Goal: Task Accomplishment & Management: Use online tool/utility

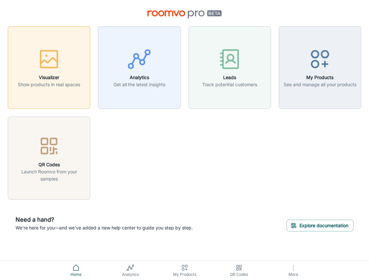
click at [57, 76] on h6 "Visualizer" at bounding box center [49, 77] width 62 height 7
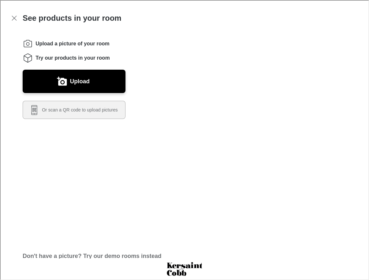
scroll to position [11, 0]
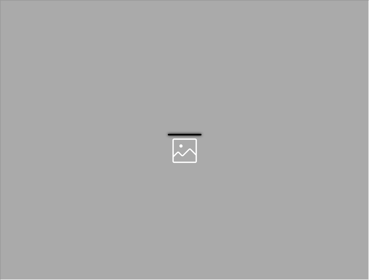
scroll to position [0, 0]
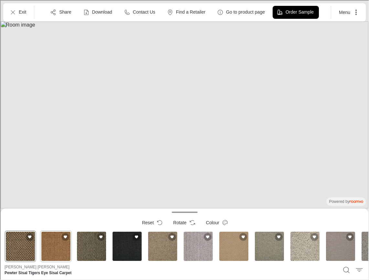
click at [53, 248] on div "Ash Sisal Mini Boucle Sisal Carpet" at bounding box center [56, 246] width 32 height 32
click at [83, 249] on div "Sisal Herringbone Gun Metal Sisal Carpet" at bounding box center [91, 246] width 32 height 32
click at [129, 249] on div "Sisal Big Boucle Noir Natural Carpet" at bounding box center [127, 246] width 32 height 32
click at [194, 247] on div "Dulwich - Stripe Canaletto" at bounding box center [198, 246] width 32 height 32
click at [231, 250] on div "Cascade Sand Castle Wool Carpet" at bounding box center [234, 246] width 32 height 32
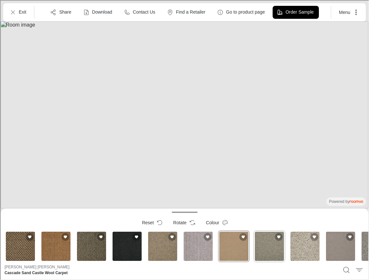
click at [271, 251] on div "Piccolo Carved Stone Wool Blend Carpet" at bounding box center [269, 246] width 32 height 32
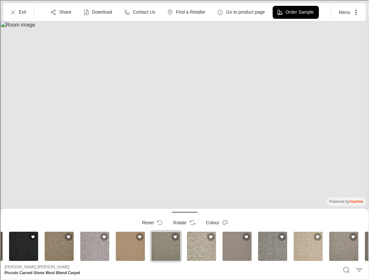
scroll to position [0, 104]
click at [308, 248] on div "Camden - Bossa Nova" at bounding box center [308, 246] width 32 height 32
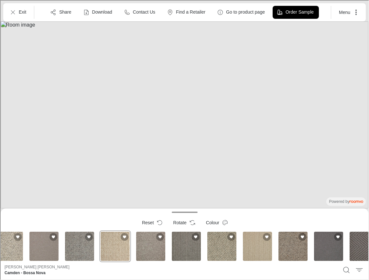
scroll to position [0, 308]
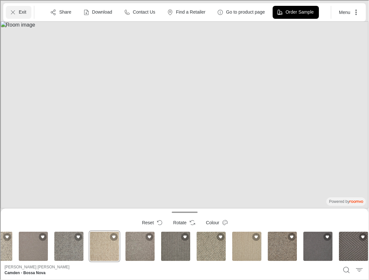
click at [11, 10] on icon "Exit" at bounding box center [12, 11] width 6 height 6
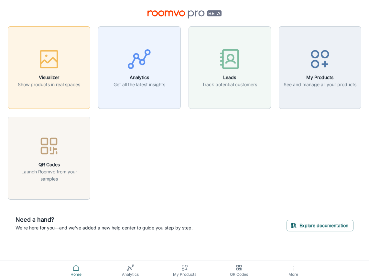
click at [51, 72] on div "button" at bounding box center [49, 60] width 62 height 27
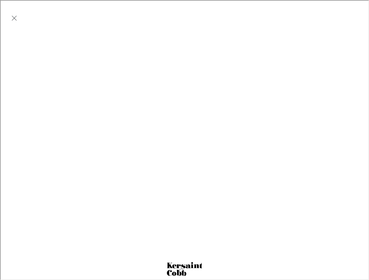
scroll to position [0, 0]
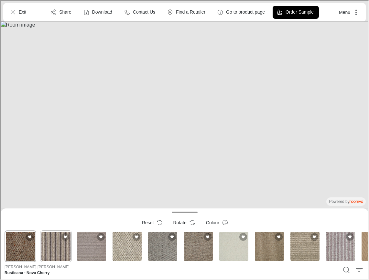
click at [62, 249] on div "Pampas Nordic Multistripe Blend Carpet - Sala" at bounding box center [56, 246] width 32 height 32
click at [58, 251] on div "Pampas Nordic Multistripe Blend Carpet - Sala" at bounding box center [56, 246] width 32 height 32
click at [100, 252] on div "Wimbledon - Loughborough" at bounding box center [91, 246] width 32 height 32
click at [122, 250] on div "Battersea - Pug" at bounding box center [127, 246] width 32 height 32
click at [15, 10] on icon "Exit" at bounding box center [12, 11] width 6 height 6
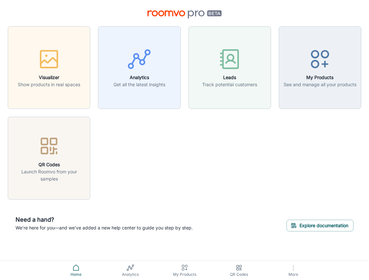
click at [295, 269] on icon "button" at bounding box center [294, 268] width 8 height 8
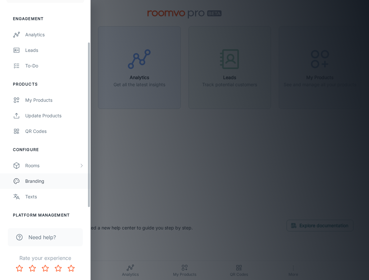
scroll to position [52, 0]
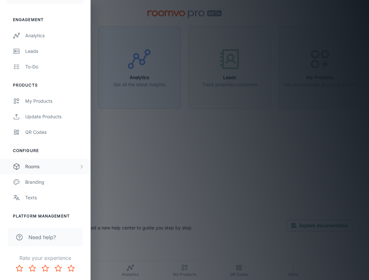
click at [41, 167] on div "Rooms" at bounding box center [52, 166] width 54 height 7
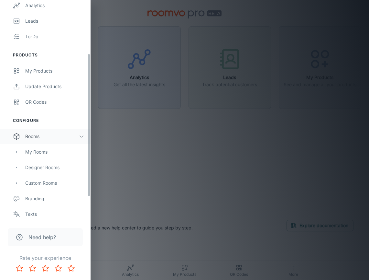
scroll to position [84, 0]
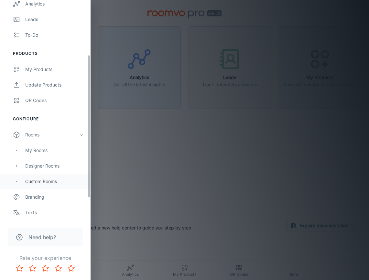
click at [38, 182] on div "Custom Rooms" at bounding box center [54, 181] width 59 height 7
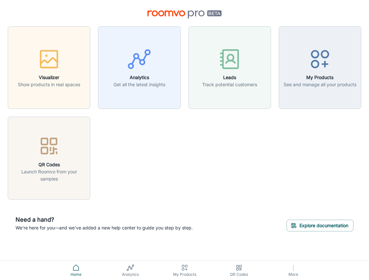
click at [289, 270] on button "More" at bounding box center [293, 270] width 54 height 19
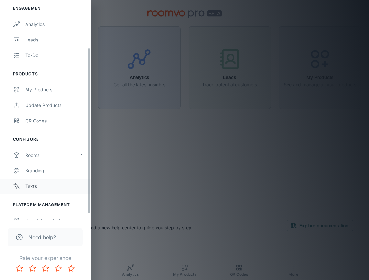
scroll to position [63, 0]
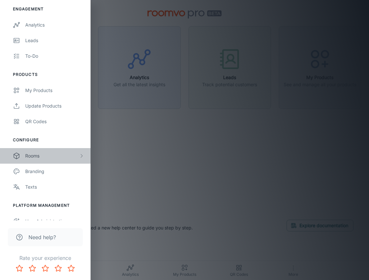
click at [40, 157] on div "Rooms" at bounding box center [52, 155] width 54 height 7
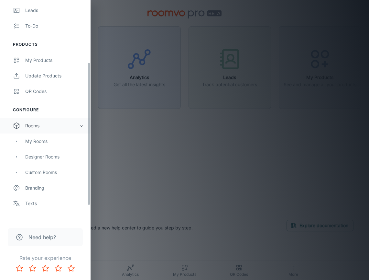
scroll to position [96, 0]
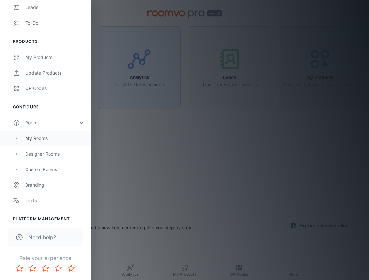
click at [41, 134] on div "My Rooms" at bounding box center [45, 138] width 91 height 16
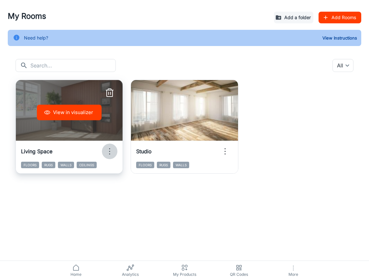
click at [111, 149] on icon "button" at bounding box center [110, 151] width 10 height 10
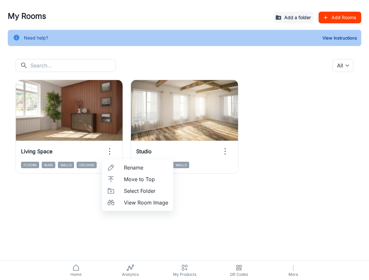
click at [130, 204] on span "View Room Image" at bounding box center [146, 202] width 44 height 8
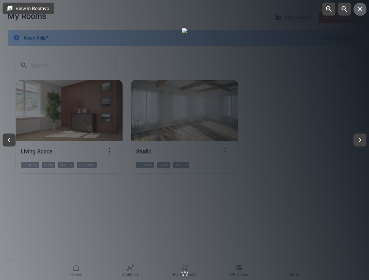
click at [361, 12] on icon "button" at bounding box center [360, 9] width 8 height 8
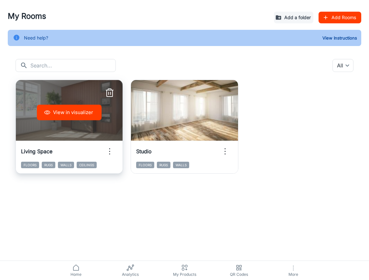
click at [109, 151] on icon "button" at bounding box center [110, 151] width 10 height 10
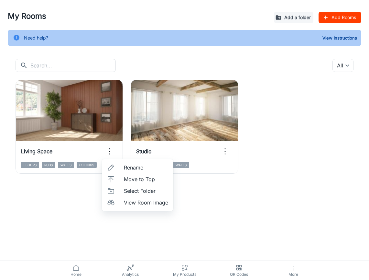
click at [125, 191] on span "Select Folder" at bounding box center [146, 191] width 44 height 8
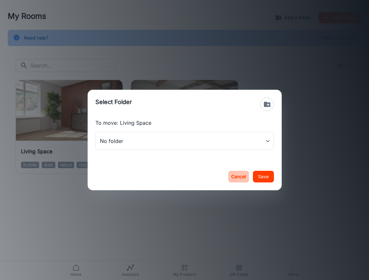
click at [238, 175] on button "Cancel" at bounding box center [239, 177] width 21 height 12
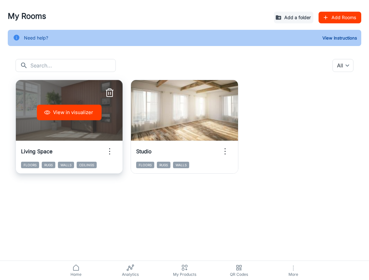
click at [72, 83] on div "View in visualizer" at bounding box center [69, 112] width 107 height 65
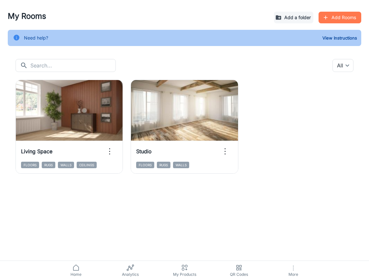
click at [339, 14] on button "Add Rooms" at bounding box center [340, 18] width 43 height 12
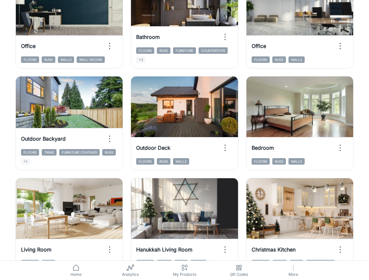
scroll to position [317, 0]
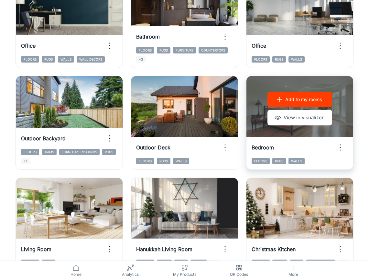
click at [282, 105] on button "Add to my rooms" at bounding box center [300, 100] width 65 height 16
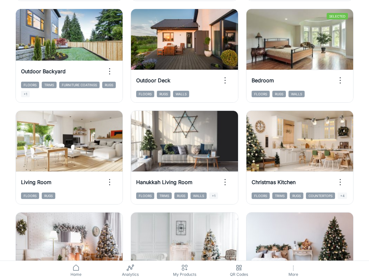
scroll to position [384, 0]
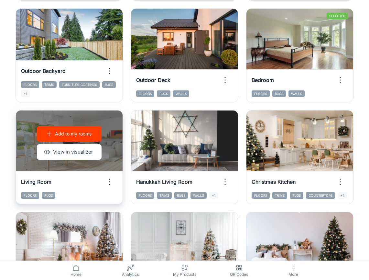
click at [67, 134] on p "Add to my rooms" at bounding box center [73, 133] width 37 height 7
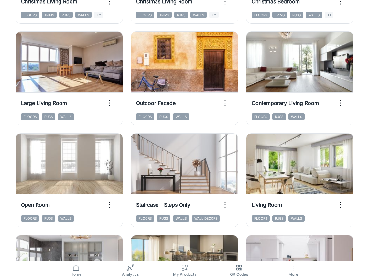
scroll to position [666, 0]
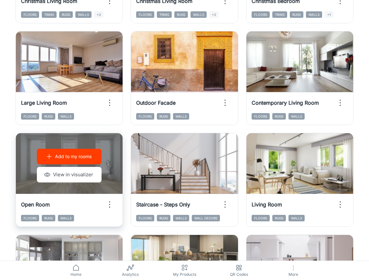
click at [67, 154] on p "Add to my rooms" at bounding box center [73, 156] width 37 height 7
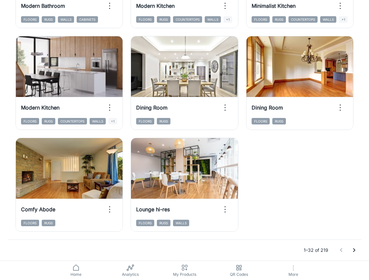
scroll to position [966, 0]
click at [353, 251] on icon "Go to next page" at bounding box center [355, 250] width 8 height 8
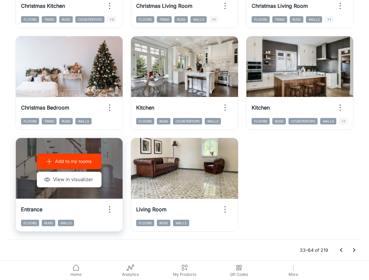
click at [78, 161] on p "Add to my rooms" at bounding box center [73, 161] width 37 height 7
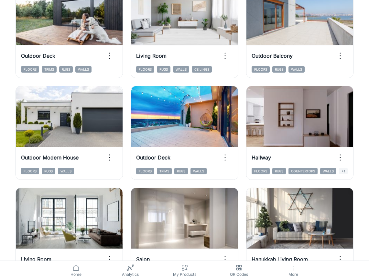
scroll to position [612, 0]
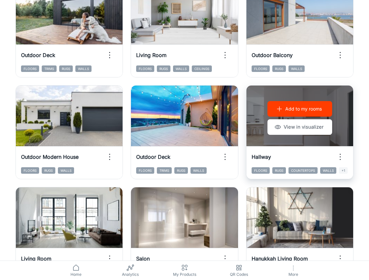
click at [306, 111] on p "Add to my rooms" at bounding box center [304, 108] width 37 height 7
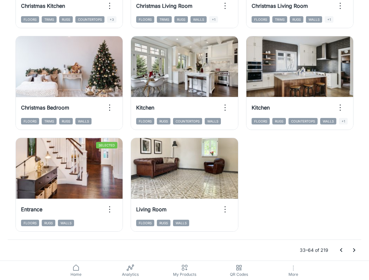
scroll to position [966, 0]
click at [354, 249] on icon "Go to next page" at bounding box center [355, 250] width 8 height 8
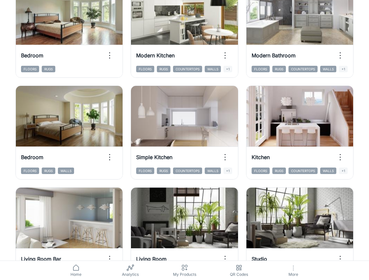
scroll to position [816, 0]
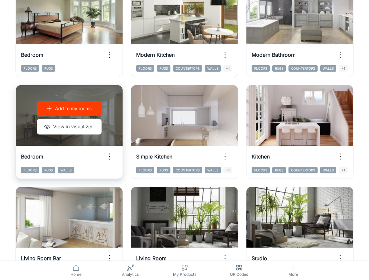
click at [83, 108] on p "Add to my rooms" at bounding box center [73, 108] width 37 height 7
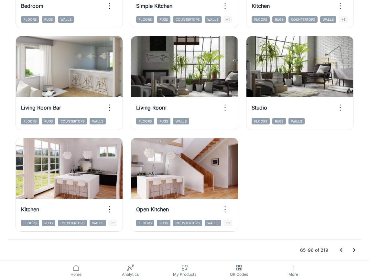
scroll to position [966, 0]
click at [353, 249] on icon "Go to next page" at bounding box center [355, 250] width 8 height 8
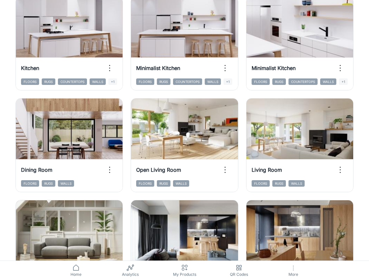
scroll to position [195, 0]
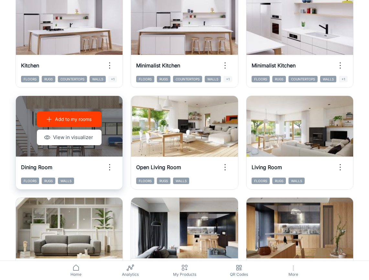
click at [75, 120] on p "Add to my rooms" at bounding box center [73, 119] width 37 height 7
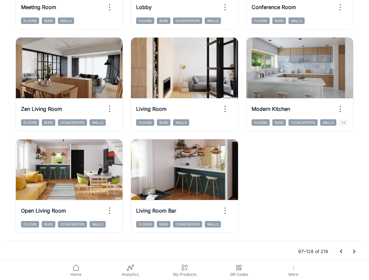
scroll to position [966, 0]
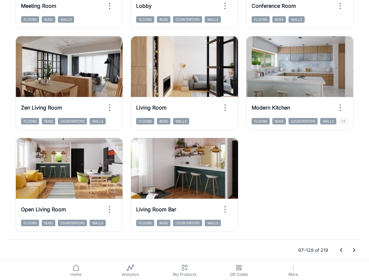
click at [354, 250] on icon "Go to next page" at bounding box center [355, 250] width 8 height 8
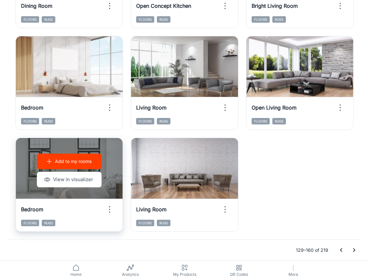
click at [71, 160] on p "Add to my rooms" at bounding box center [73, 161] width 37 height 7
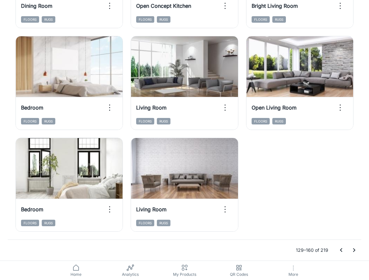
click at [353, 250] on icon "Go to next page" at bounding box center [355, 250] width 8 height 8
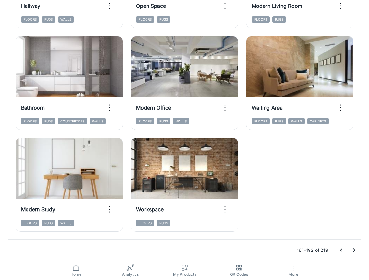
click at [352, 250] on icon "Go to next page" at bounding box center [355, 250] width 8 height 8
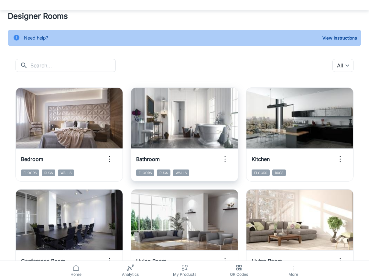
scroll to position [0, 0]
click at [77, 267] on icon at bounding box center [76, 268] width 8 height 8
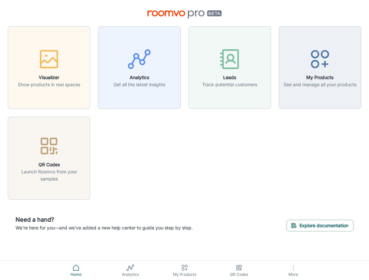
click at [292, 269] on icon "button" at bounding box center [294, 268] width 8 height 8
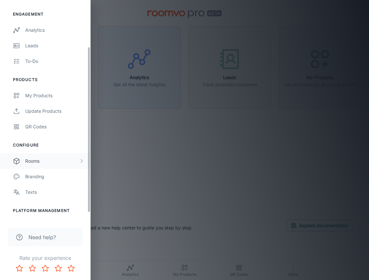
scroll to position [62, 0]
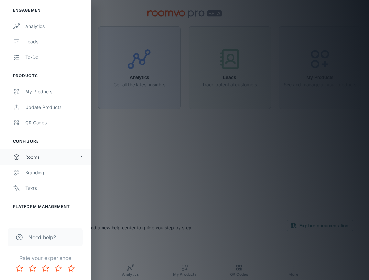
click at [46, 158] on div "Rooms" at bounding box center [52, 156] width 54 height 7
click at [41, 172] on div "My Rooms" at bounding box center [54, 172] width 59 height 7
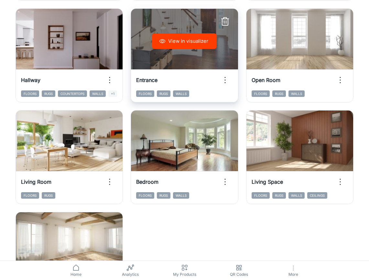
scroll to position [174, 0]
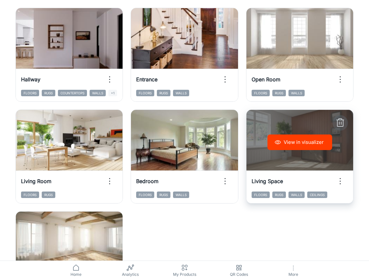
click at [342, 120] on line "button" at bounding box center [340, 120] width 7 height 0
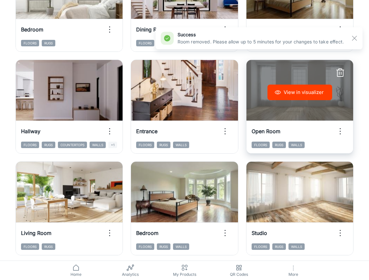
scroll to position [122, 0]
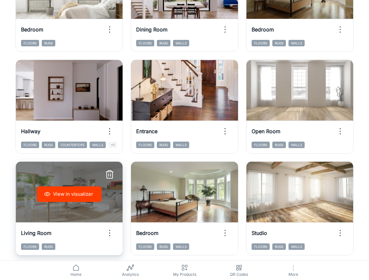
click at [65, 195] on button "View in visualizer" at bounding box center [69, 194] width 65 height 16
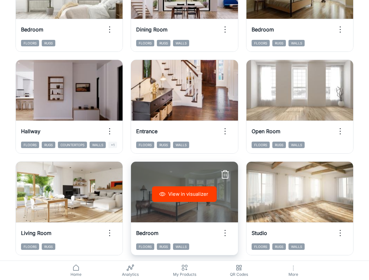
click at [182, 210] on div "View in visualizer" at bounding box center [184, 194] width 107 height 65
click at [169, 168] on div "View in visualizer" at bounding box center [184, 194] width 107 height 65
click at [178, 196] on button "View in visualizer" at bounding box center [184, 194] width 65 height 16
click at [225, 173] on icon "button" at bounding box center [225, 174] width 10 height 10
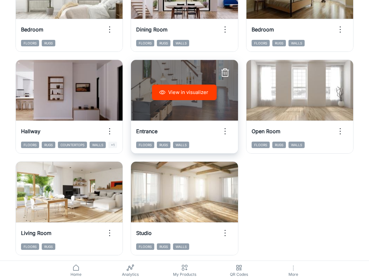
click at [188, 88] on button "View in visualizer" at bounding box center [184, 93] width 65 height 16
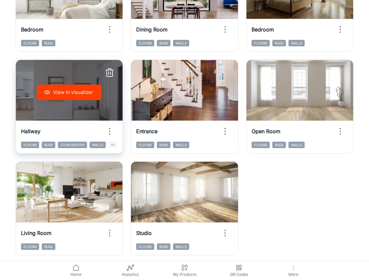
click at [69, 93] on button "View in visualizer" at bounding box center [69, 93] width 65 height 16
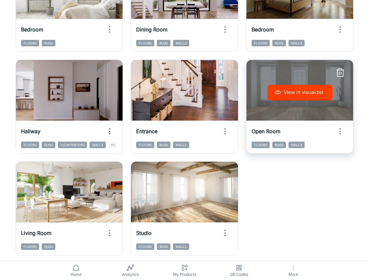
click at [284, 90] on button "View in visualizer" at bounding box center [300, 93] width 65 height 16
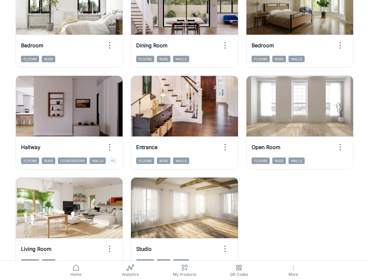
scroll to position [106, 0]
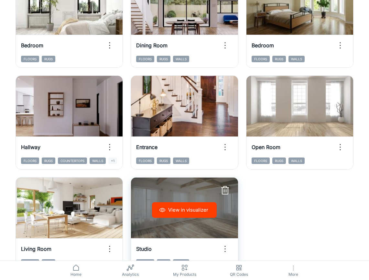
click at [225, 190] on icon "button" at bounding box center [225, 190] width 10 height 10
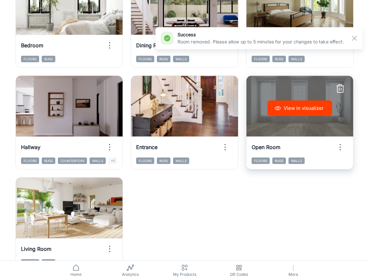
click at [341, 89] on icon "button" at bounding box center [340, 89] width 10 height 10
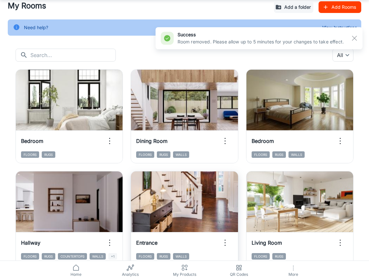
scroll to position [8, 0]
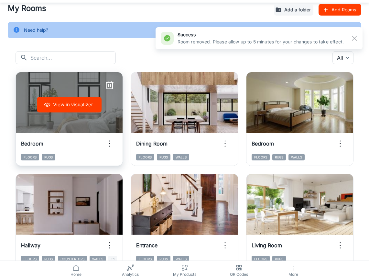
click at [85, 102] on button "View in visualizer" at bounding box center [69, 105] width 65 height 16
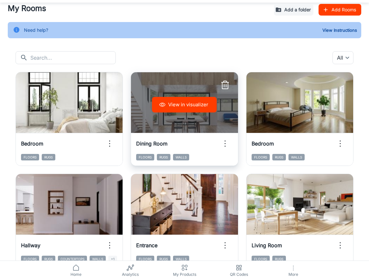
click at [191, 104] on button "View in visualizer" at bounding box center [184, 105] width 65 height 16
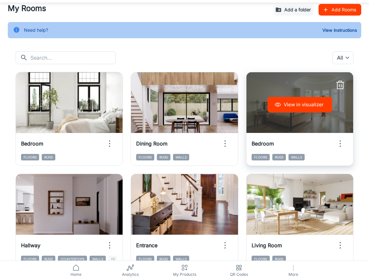
click at [298, 104] on button "View in visualizer" at bounding box center [300, 105] width 65 height 16
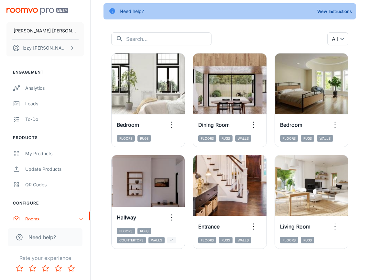
scroll to position [0, 0]
